Goal: Task Accomplishment & Management: Complete application form

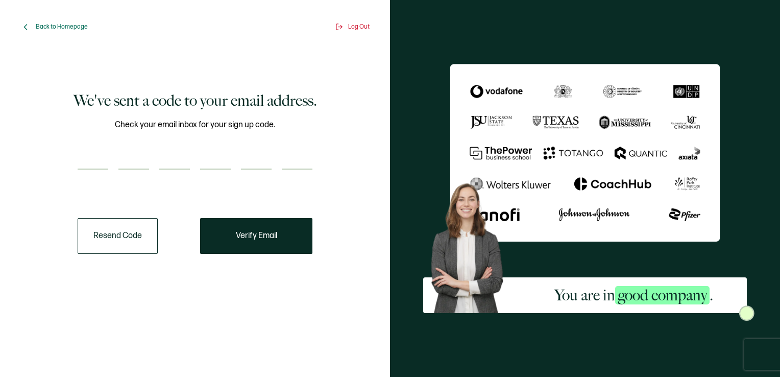
click at [86, 164] on input "number" at bounding box center [93, 159] width 31 height 20
click at [46, 28] on span "Back to Homepage" at bounding box center [62, 27] width 52 height 8
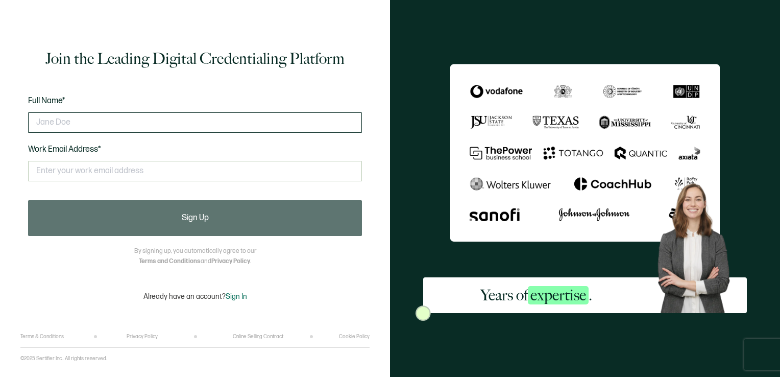
click at [101, 127] on input "text" at bounding box center [195, 122] width 334 height 20
type input "[PERSON_NAME] Tuuga"
type input "[EMAIL_ADDRESS][DOMAIN_NAME]"
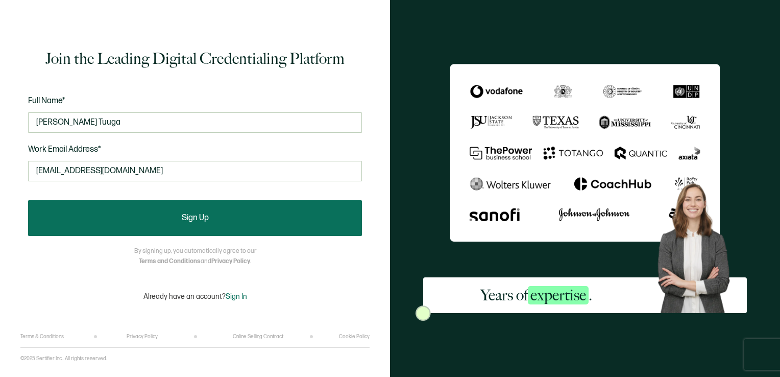
click at [188, 216] on span "Sign Up" at bounding box center [195, 218] width 27 height 8
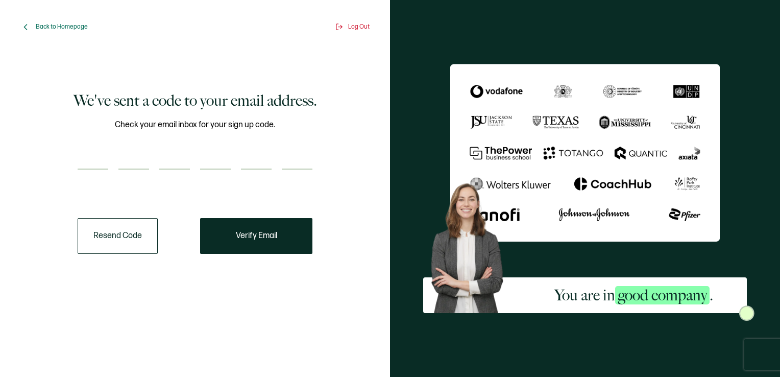
click at [200, 148] on div "Check your email inbox for your sign up code." at bounding box center [195, 150] width 235 height 64
click at [124, 234] on button "Resend Code" at bounding box center [118, 236] width 80 height 36
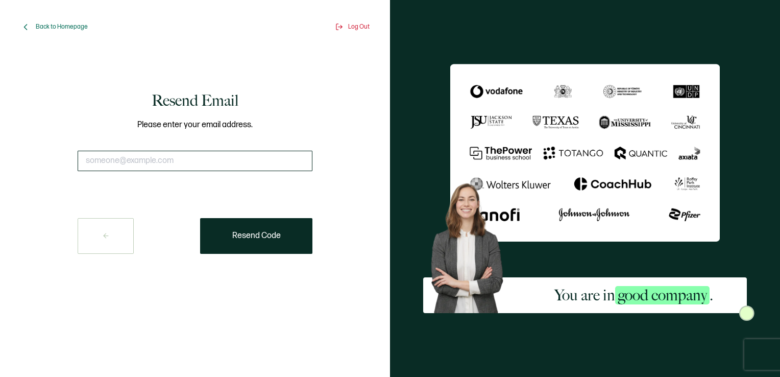
click at [188, 156] on input "text" at bounding box center [195, 161] width 235 height 20
type input "Jtuuga@g2securestaff.com"
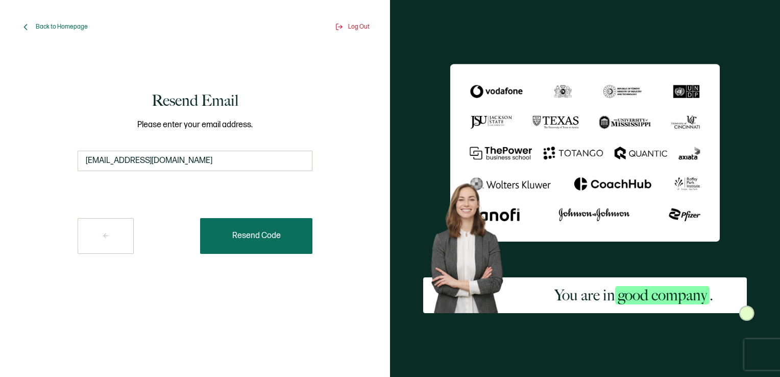
click at [237, 224] on button "Resend Code" at bounding box center [256, 236] width 112 height 36
